Goal: Transaction & Acquisition: Purchase product/service

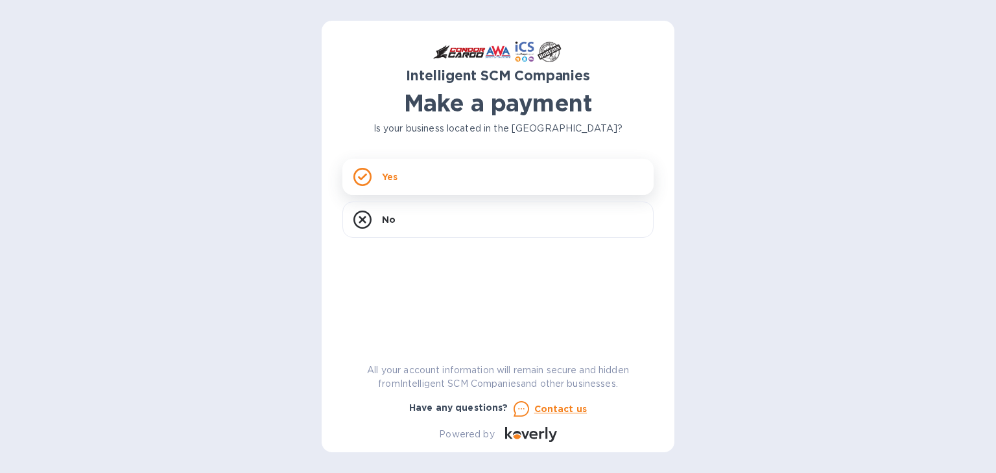
click at [425, 173] on div "Yes" at bounding box center [497, 177] width 311 height 36
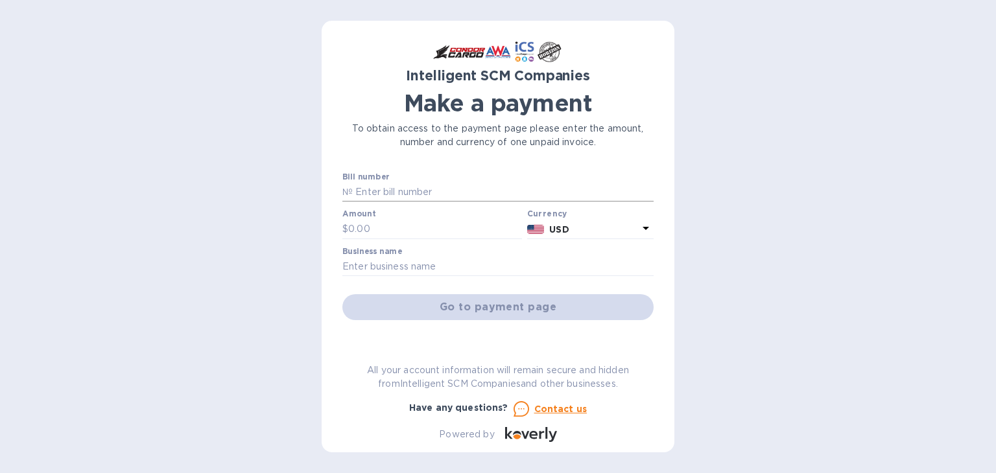
click at [425, 193] on input "text" at bounding box center [503, 192] width 301 height 19
paste input "S00506953"
type input "S00506953"
click at [407, 226] on input "text" at bounding box center [435, 229] width 174 height 19
paste input "2,671.40"
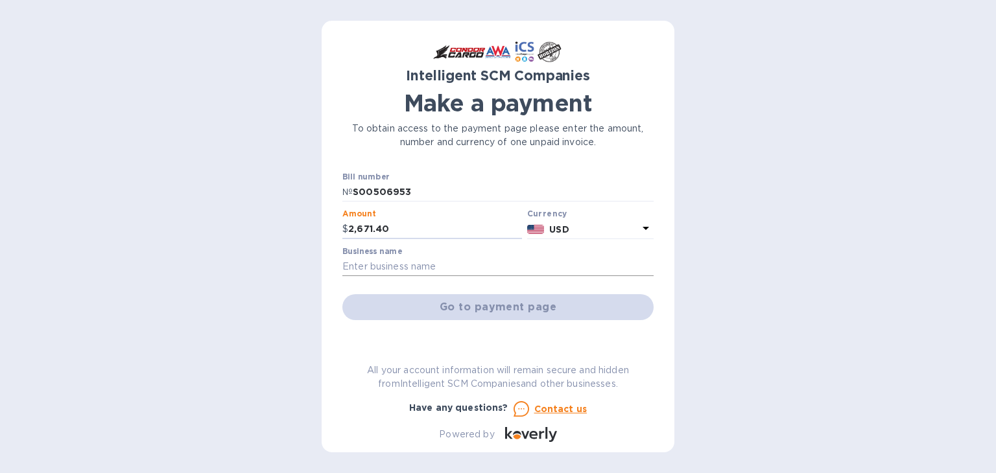
type input "2,671.40"
click at [410, 266] on input "text" at bounding box center [497, 266] width 311 height 19
paste input "2,671.40"
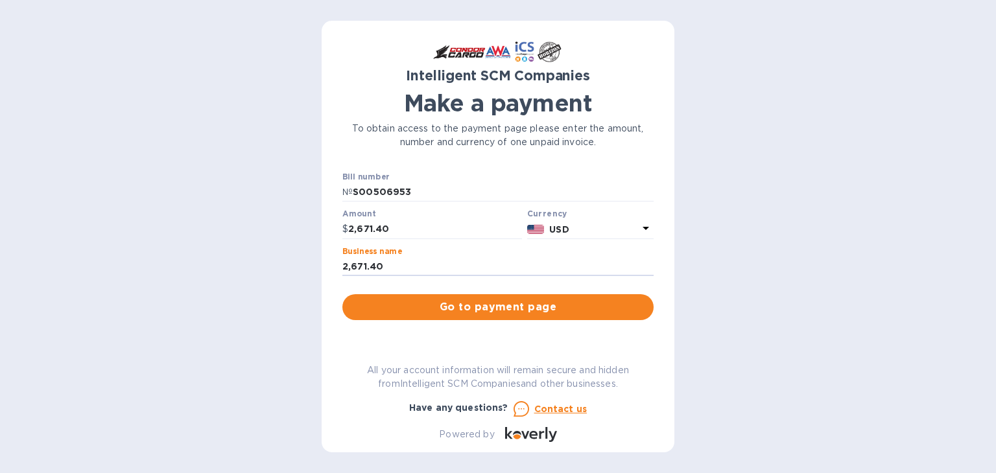
drag, startPoint x: 423, startPoint y: 267, endPoint x: 104, endPoint y: 269, distance: 319.1
click at [95, 268] on div "Intelligent SCM Companies Make a payment To obtain access to the payment page p…" at bounding box center [498, 236] width 996 height 473
paste input "INTELLIGENT SCM LLC ([PERSON_NAME])"
type input "INTELLIGENT SCM LLC ([PERSON_NAME])"
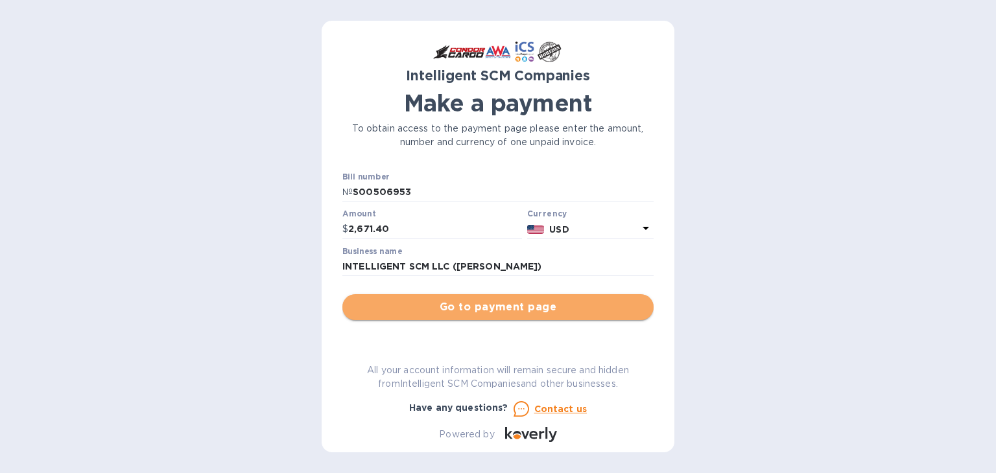
click at [512, 310] on span "Go to payment page" at bounding box center [498, 308] width 291 height 16
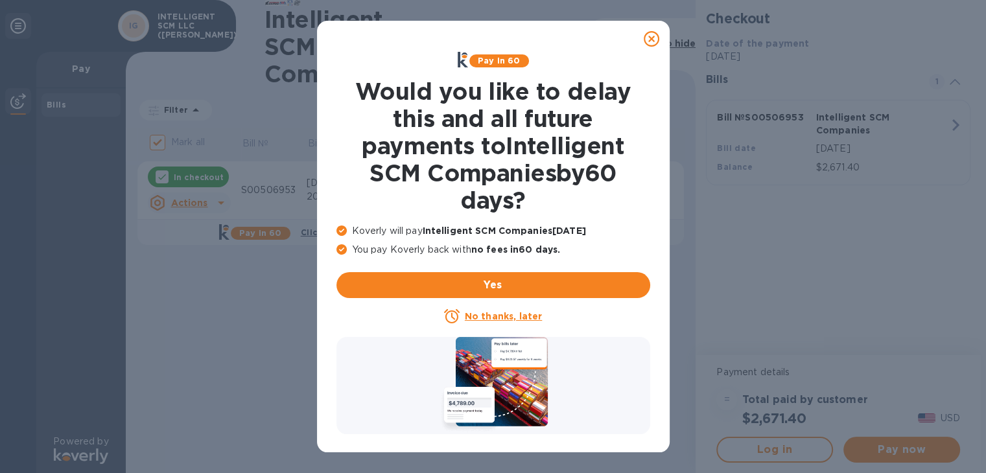
click at [649, 38] on icon at bounding box center [652, 39] width 16 height 16
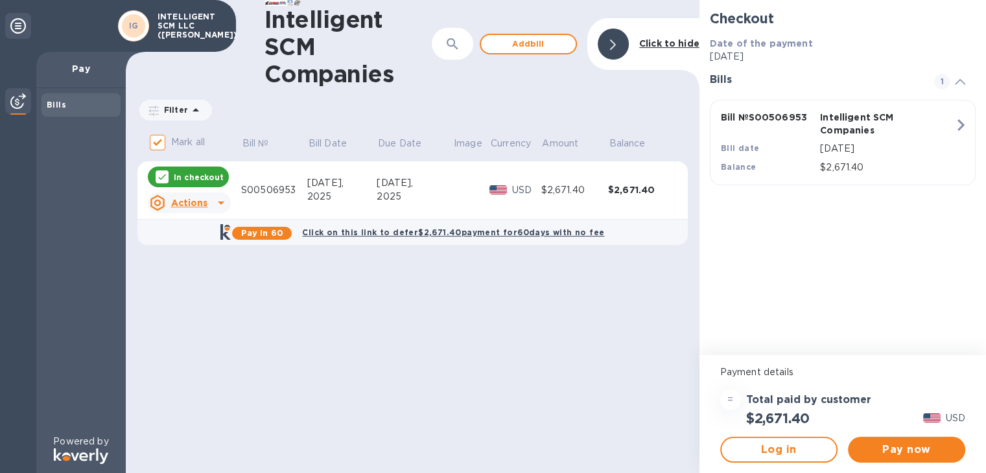
click at [208, 206] on div "Actions" at bounding box center [178, 203] width 63 height 21
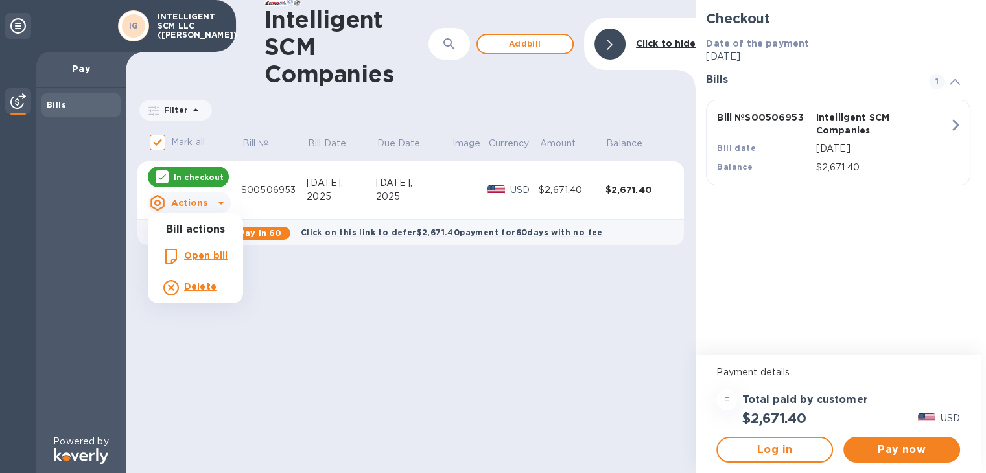
click at [501, 343] on div at bounding box center [493, 236] width 986 height 473
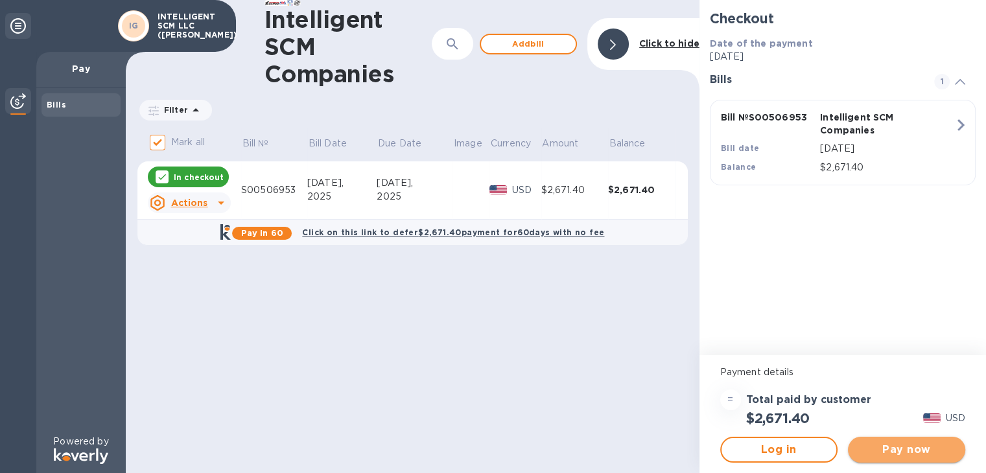
click at [917, 444] on span "Pay now" at bounding box center [907, 450] width 97 height 16
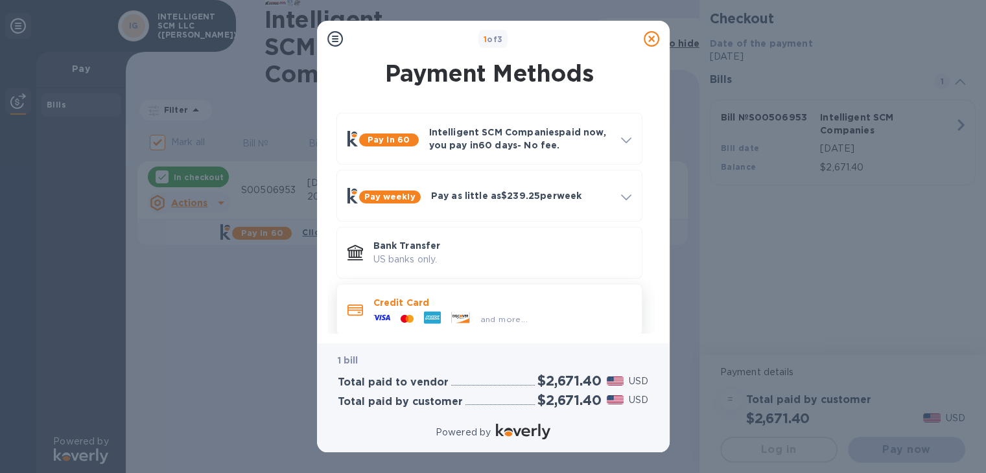
click at [451, 318] on icon at bounding box center [460, 317] width 18 height 11
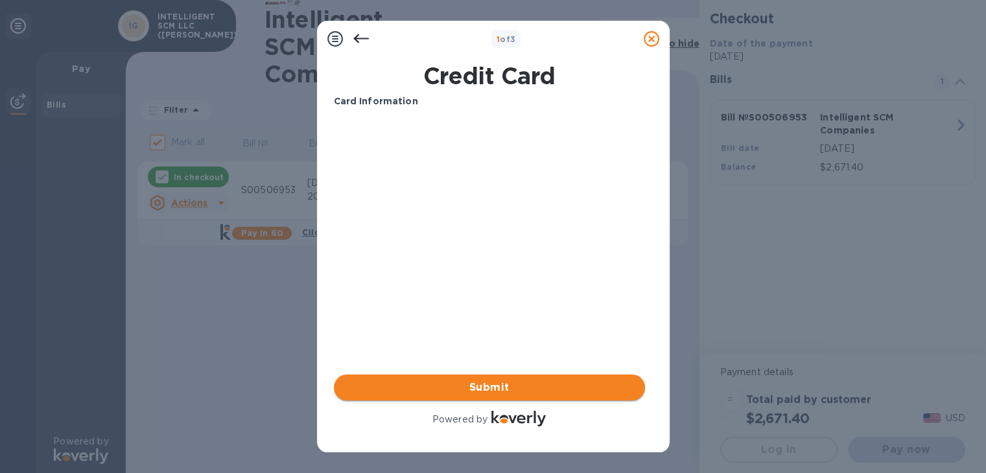
click at [527, 388] on span "Submit" at bounding box center [489, 388] width 291 height 16
click at [352, 38] on div at bounding box center [361, 39] width 26 height 26
click at [356, 38] on icon at bounding box center [361, 38] width 16 height 9
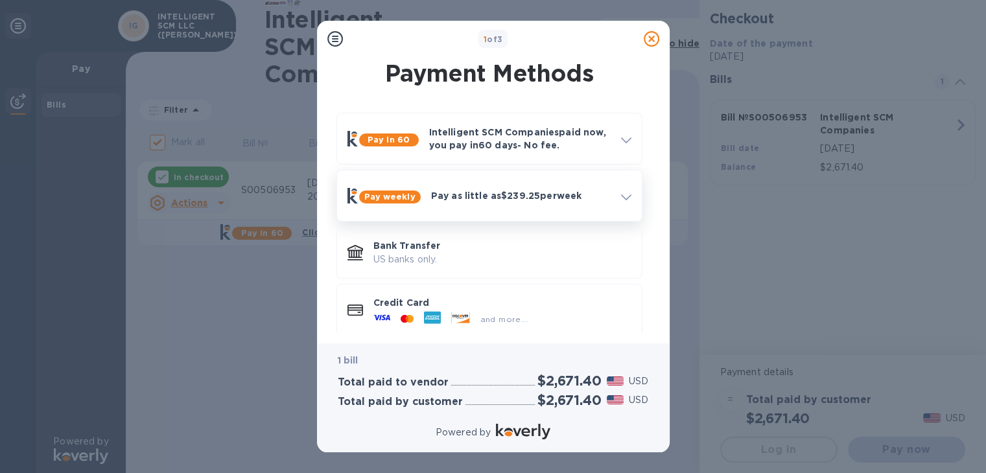
click at [587, 198] on p "Pay as little as $239.25 per week" at bounding box center [521, 195] width 180 height 13
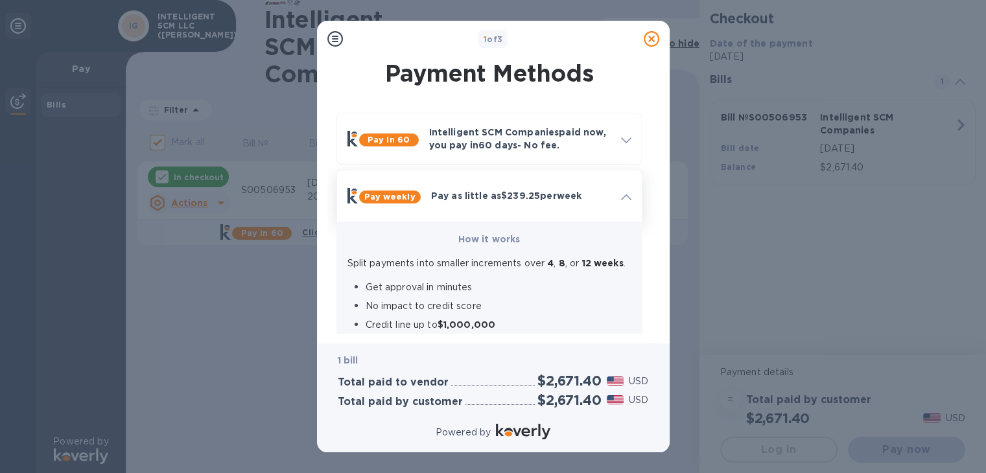
click at [589, 195] on p "Pay as little as $239.25 per week" at bounding box center [521, 195] width 180 height 13
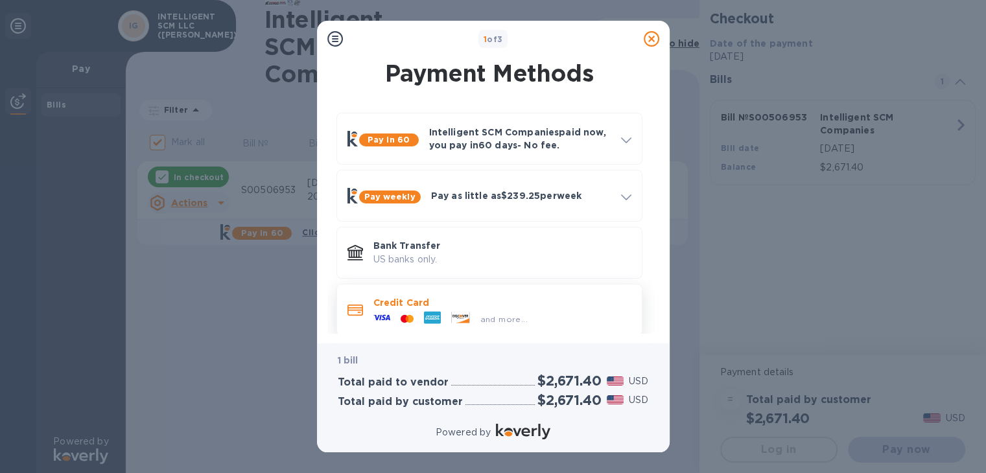
click at [440, 325] on div at bounding box center [432, 318] width 27 height 19
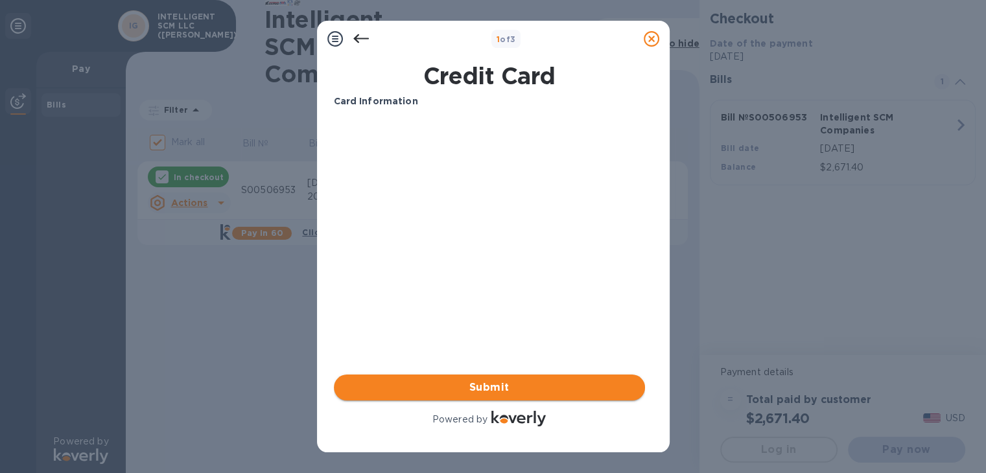
click at [493, 392] on span "Submit" at bounding box center [489, 388] width 291 height 16
click at [473, 429] on div "Card Information Your browser does not support iframes Submit Powered by" at bounding box center [489, 262] width 316 height 340
click at [419, 106] on p "Card Information" at bounding box center [489, 102] width 311 height 14
click at [473, 145] on input "text" at bounding box center [488, 141] width 311 height 19
click at [462, 141] on input "text" at bounding box center [488, 141] width 311 height 19
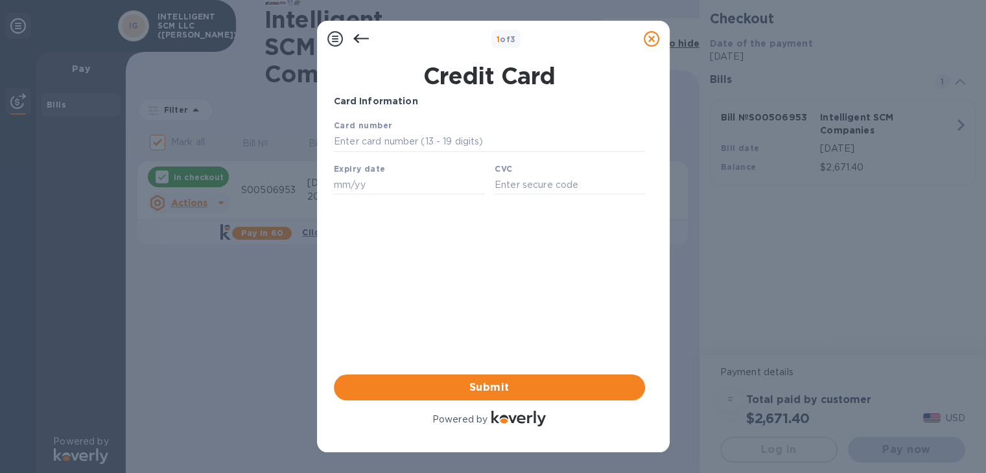
click at [368, 200] on div "Your browser does not support iframes" at bounding box center [490, 159] width 322 height 93
click at [378, 183] on input "text" at bounding box center [408, 184] width 150 height 19
click at [393, 144] on input "text" at bounding box center [488, 141] width 311 height 19
paste input "[CREDIT_CARD_NUMBER]"
type input "[CREDIT_CARD_NUMBER]"
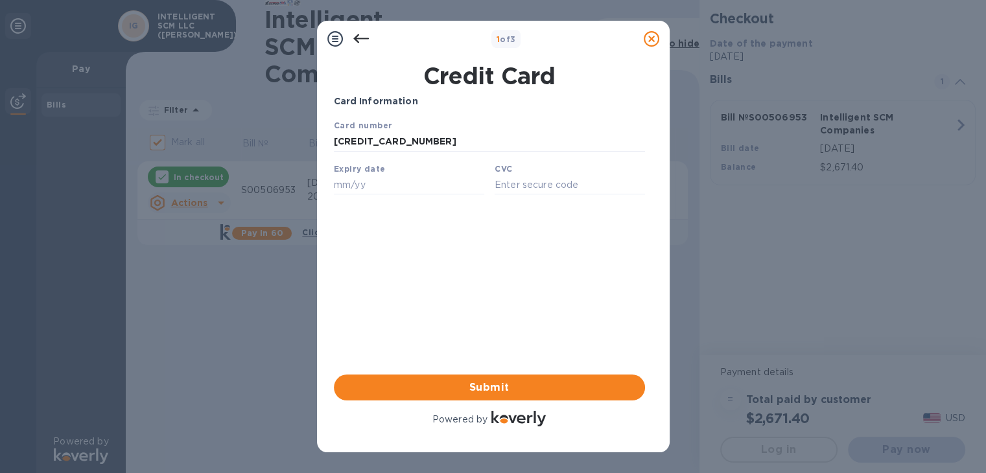
click at [403, 172] on div "Expiry date" at bounding box center [408, 178] width 161 height 43
drag, startPoint x: 396, startPoint y: 191, endPoint x: 398, endPoint y: 185, distance: 6.8
click at [397, 190] on input "text" at bounding box center [408, 184] width 150 height 19
type input "02/26"
type input "837"
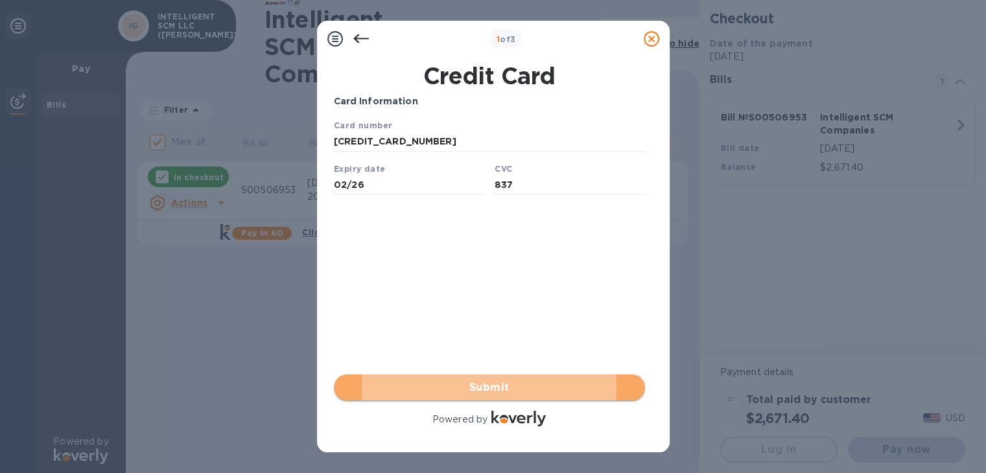
click at [464, 398] on button "Submit" at bounding box center [489, 388] width 311 height 26
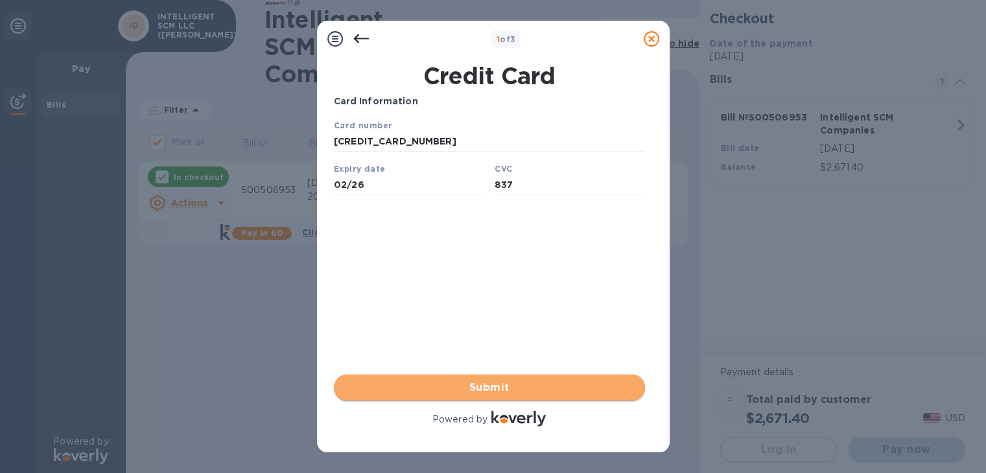
click at [514, 392] on span "Submit" at bounding box center [489, 388] width 291 height 16
